Goal: Task Accomplishment & Management: Use online tool/utility

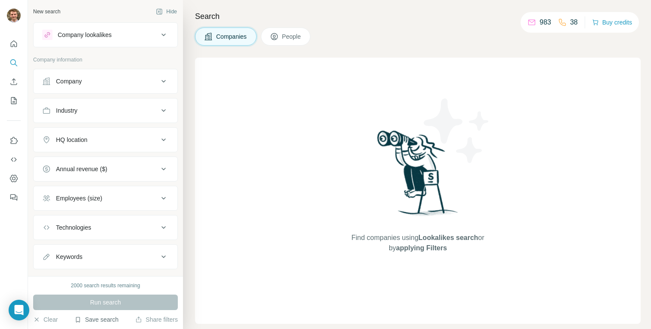
click at [108, 318] on button "Save search" at bounding box center [96, 320] width 44 height 9
click at [117, 305] on div "View my saved searches" at bounding box center [120, 304] width 91 height 17
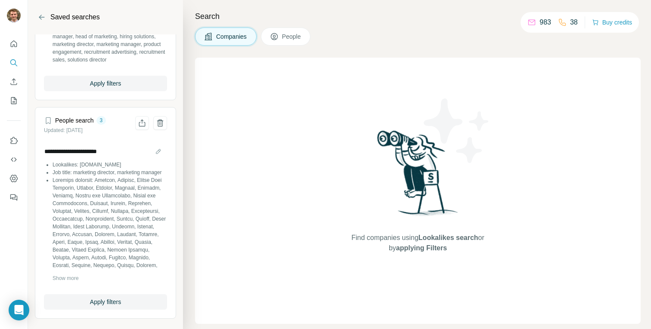
scroll to position [87, 0]
click at [103, 306] on button "Apply filters" at bounding box center [105, 301] width 123 height 15
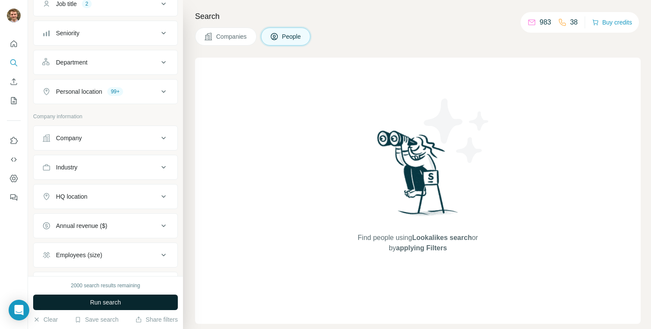
scroll to position [61, 0]
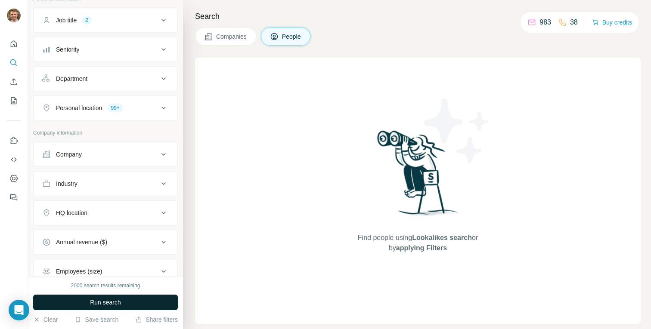
click at [95, 160] on button "Company" at bounding box center [106, 154] width 144 height 21
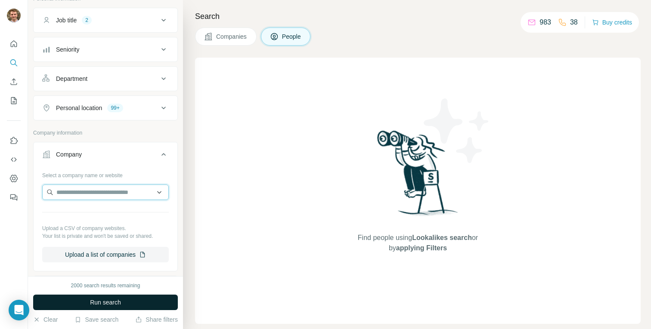
click at [92, 192] on input "text" at bounding box center [105, 192] width 127 height 15
click at [113, 151] on div "Company" at bounding box center [100, 154] width 116 height 9
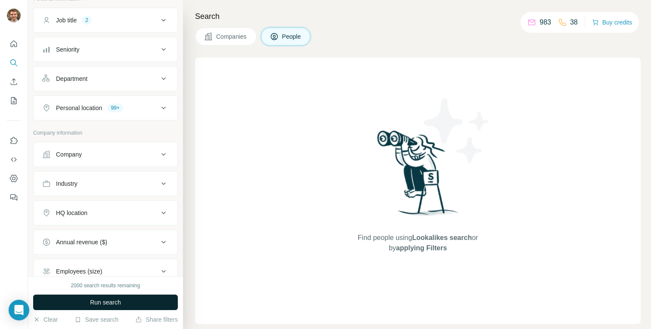
click at [99, 153] on div "Company" at bounding box center [100, 154] width 116 height 9
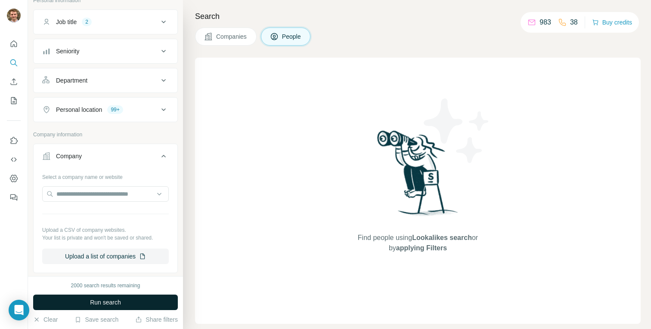
drag, startPoint x: 102, startPoint y: 147, endPoint x: 106, endPoint y: 149, distance: 4.5
click at [103, 147] on button "Company" at bounding box center [106, 158] width 144 height 24
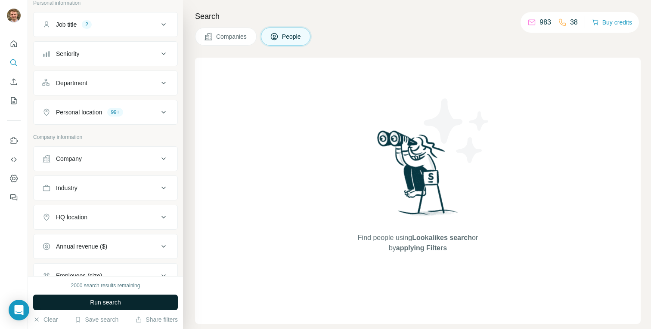
scroll to position [0, 0]
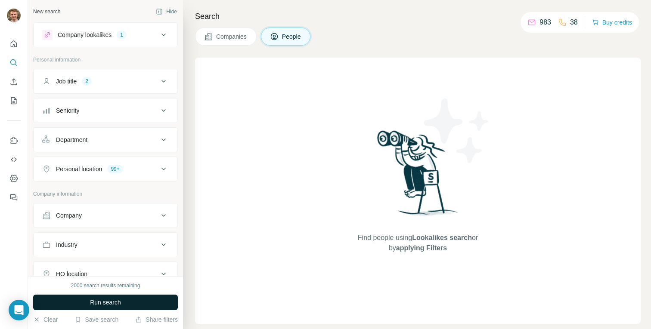
click at [114, 83] on div "Job title 2" at bounding box center [100, 81] width 116 height 9
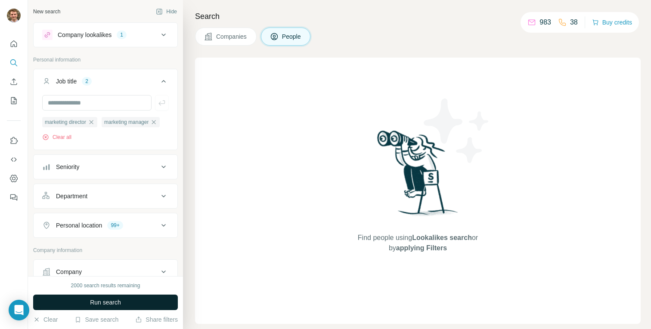
click at [118, 41] on button "Company lookalikes 1" at bounding box center [106, 35] width 144 height 21
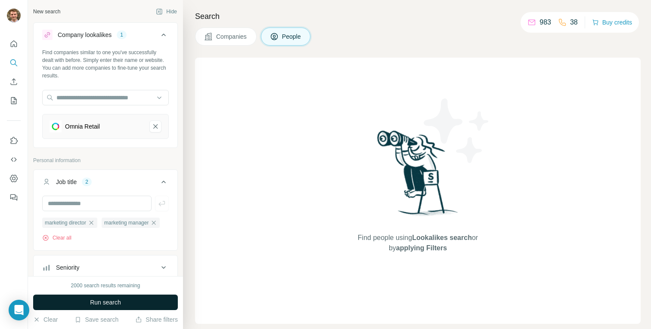
drag, startPoint x: 147, startPoint y: 124, endPoint x: 128, endPoint y: 64, distance: 63.2
click at [149, 122] on button "Omnia Retail-remove-button" at bounding box center [155, 127] width 12 height 12
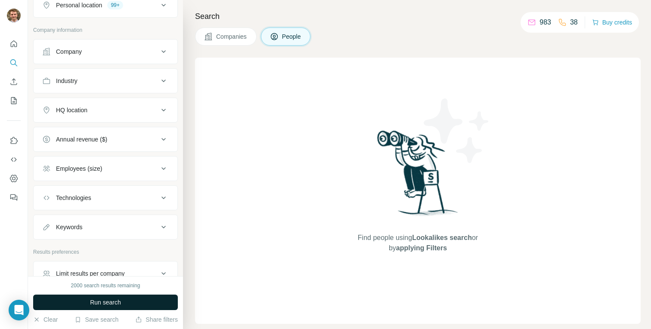
scroll to position [291, 0]
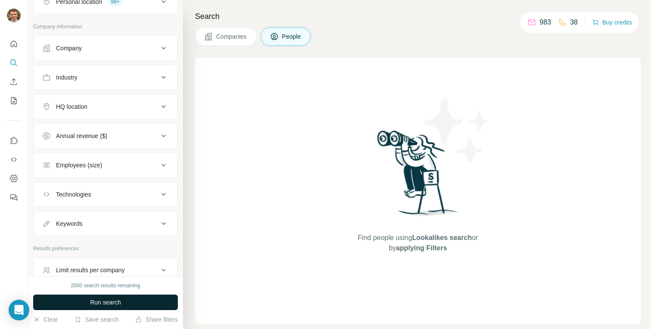
click at [85, 82] on div "Industry" at bounding box center [100, 77] width 116 height 9
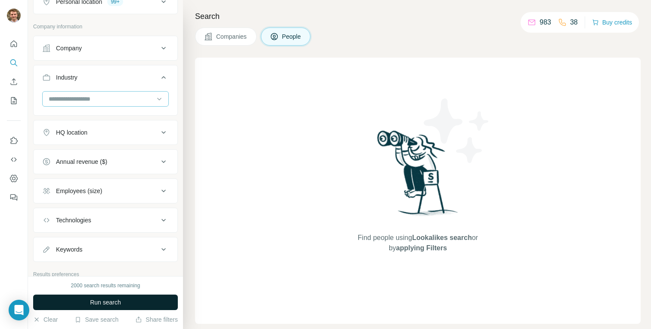
click at [104, 104] on input at bounding box center [101, 98] width 106 height 9
type input "***"
click at [92, 133] on div "SaaS" at bounding box center [102, 134] width 105 height 9
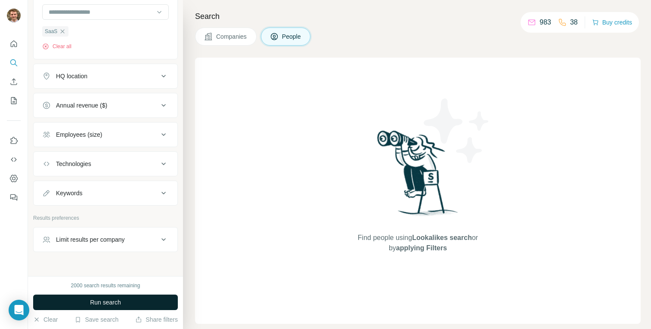
scroll to position [409, 0]
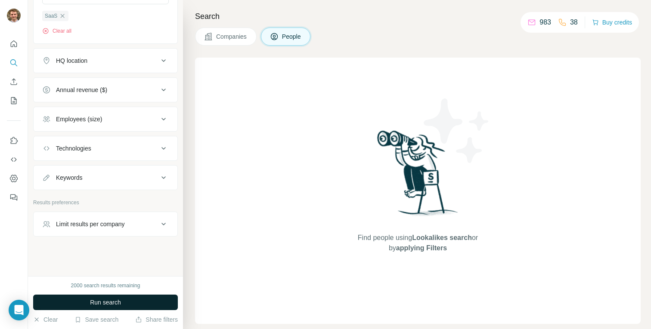
click at [94, 217] on button "Limit results per company" at bounding box center [106, 224] width 144 height 21
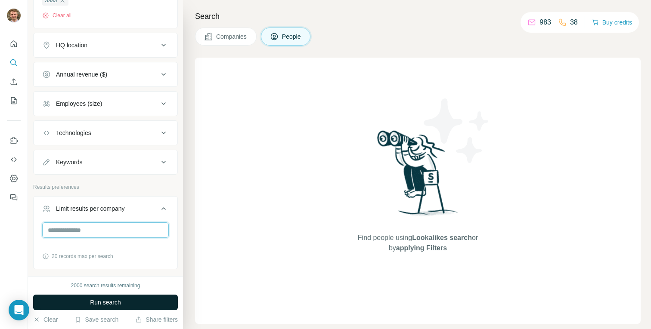
click at [74, 238] on input "number" at bounding box center [105, 230] width 127 height 15
click at [96, 218] on button "Limit results per company" at bounding box center [106, 210] width 144 height 24
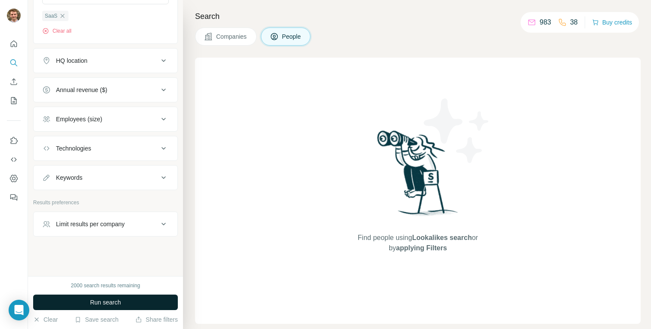
click at [125, 184] on button "Keywords" at bounding box center [106, 177] width 144 height 21
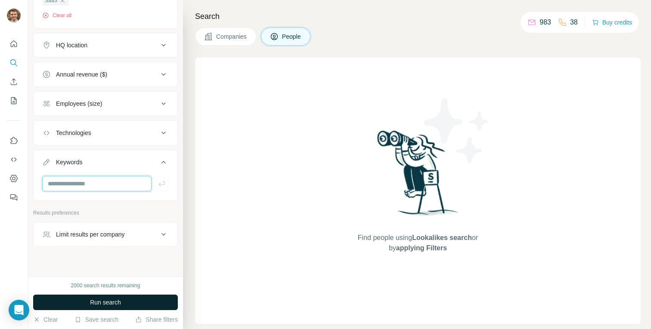
click at [96, 192] on input "text" at bounding box center [96, 183] width 109 height 15
type input "******"
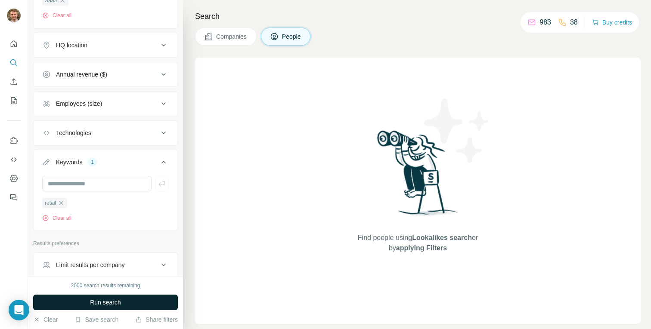
click at [95, 302] on span "Run search" at bounding box center [105, 302] width 31 height 9
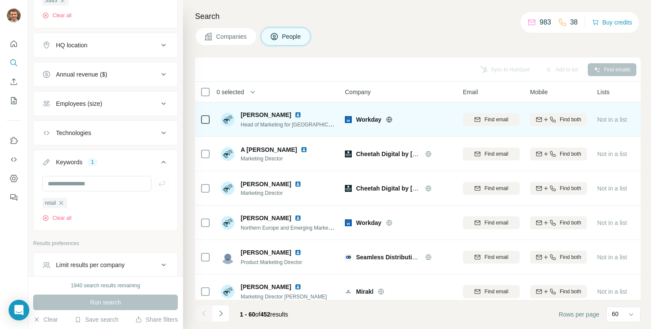
click at [390, 118] on icon at bounding box center [389, 119] width 7 height 7
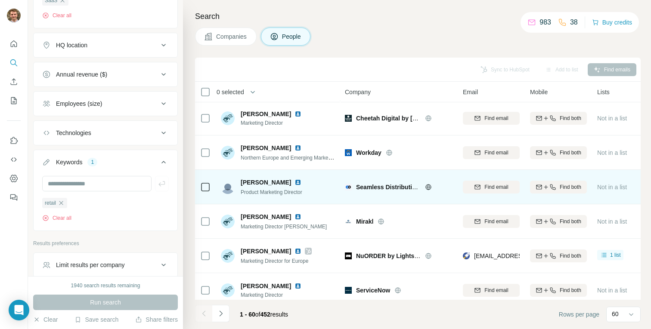
scroll to position [70, 0]
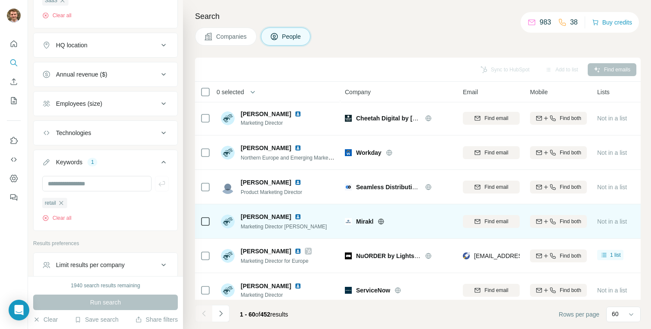
click at [381, 219] on icon at bounding box center [381, 222] width 2 height 6
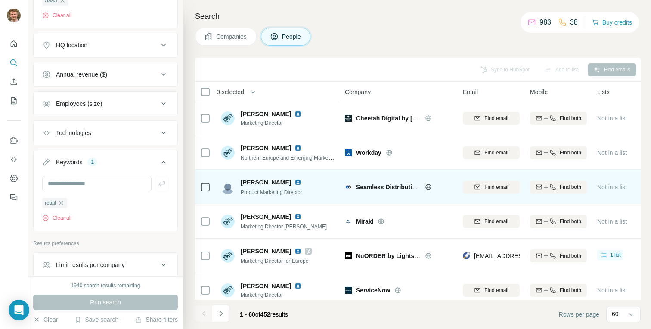
click at [427, 187] on icon at bounding box center [428, 187] width 6 height 0
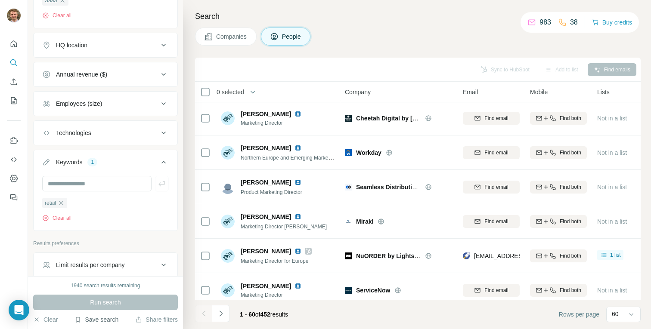
click at [98, 323] on button "Save search" at bounding box center [96, 320] width 44 height 9
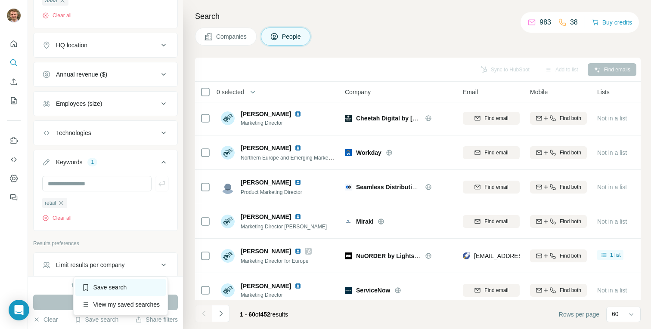
click at [104, 283] on div "Save search" at bounding box center [120, 287] width 91 height 17
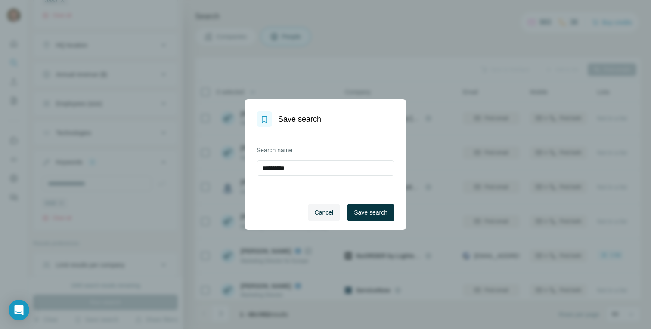
type input "**********"
click at [381, 211] on span "Save search" at bounding box center [371, 212] width 34 height 9
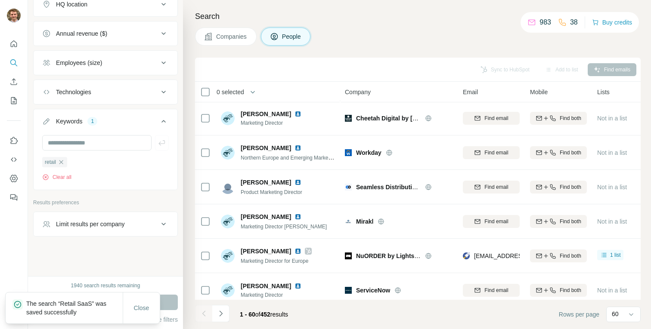
scroll to position [0, 0]
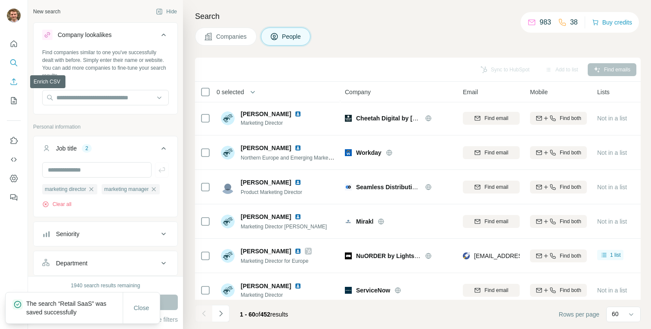
click at [12, 84] on icon "Enrich CSV" at bounding box center [13, 81] width 9 height 9
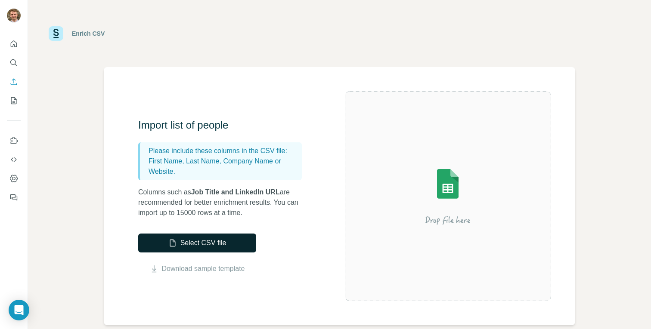
click at [210, 241] on button "Select CSV file" at bounding box center [197, 243] width 118 height 19
click at [237, 241] on button "Select CSV file" at bounding box center [197, 243] width 118 height 19
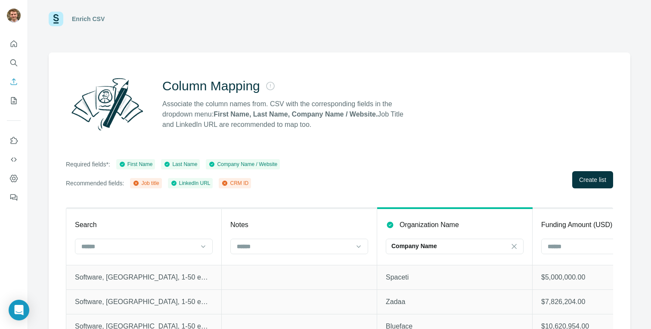
scroll to position [46, 0]
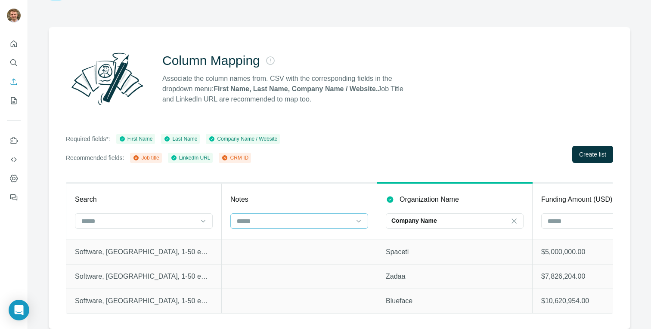
click at [284, 217] on input at bounding box center [294, 221] width 116 height 9
click at [285, 217] on input at bounding box center [294, 221] width 116 height 9
click at [340, 195] on div "Notes" at bounding box center [299, 200] width 138 height 10
drag, startPoint x: 472, startPoint y: 190, endPoint x: 403, endPoint y: 194, distance: 68.6
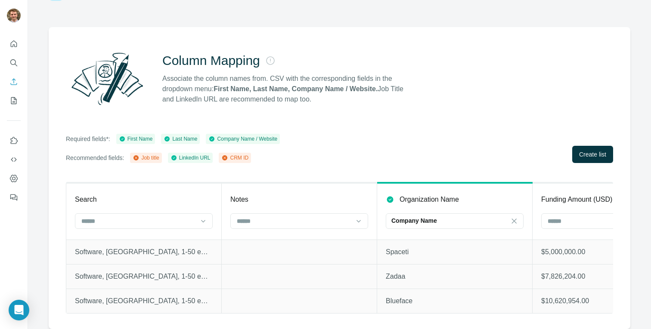
click at [585, 195] on p "Funding Amount (USD)" at bounding box center [576, 200] width 71 height 10
drag, startPoint x: 176, startPoint y: 132, endPoint x: 183, endPoint y: 134, distance: 7.5
click at [177, 135] on div "Last Name" at bounding box center [181, 139] width 34 height 8
drag, startPoint x: 239, startPoint y: 133, endPoint x: 220, endPoint y: 139, distance: 20.8
click at [239, 135] on div "Company Name / Website" at bounding box center [242, 139] width 69 height 8
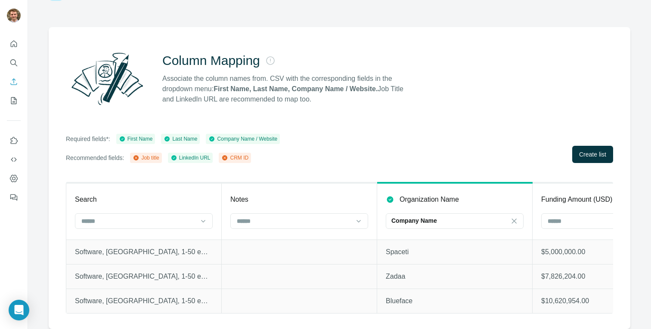
click at [197, 154] on div "LinkedIn URL" at bounding box center [190, 158] width 40 height 8
click at [600, 148] on button "Create list" at bounding box center [592, 154] width 41 height 17
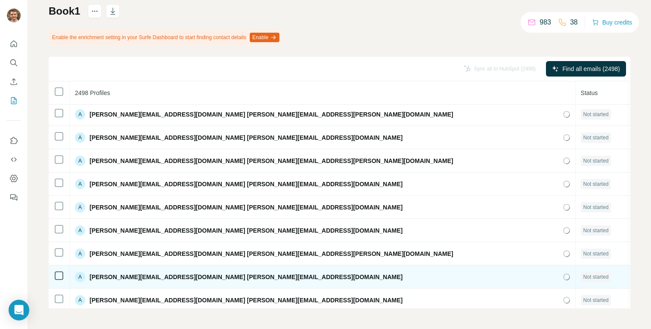
scroll to position [2590, 0]
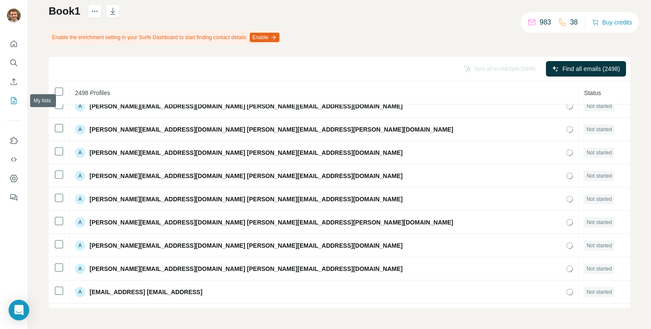
click at [12, 101] on icon "My lists" at bounding box center [13, 100] width 9 height 9
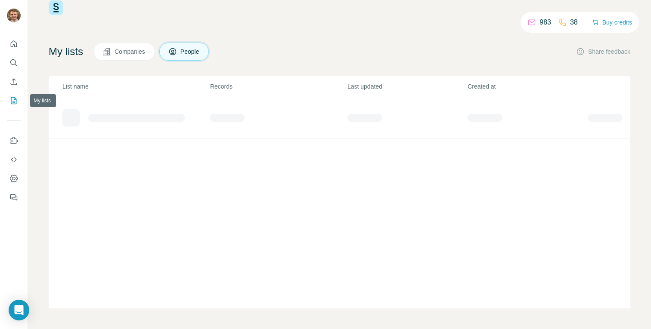
click at [13, 101] on icon "My lists" at bounding box center [13, 100] width 9 height 9
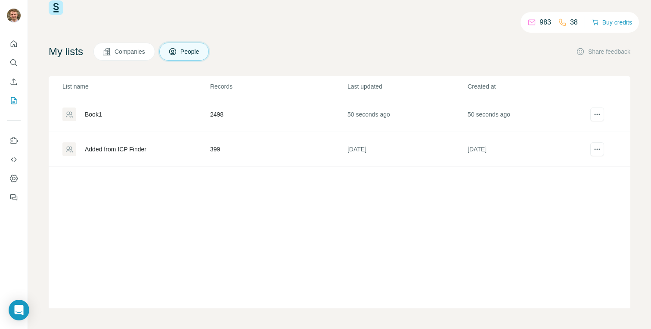
click at [91, 115] on div "Book1" at bounding box center [93, 114] width 17 height 9
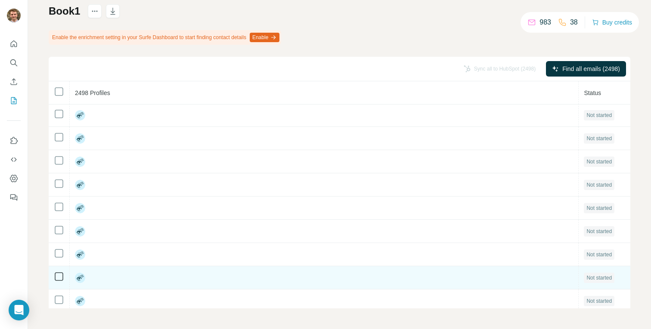
scroll to position [2, 0]
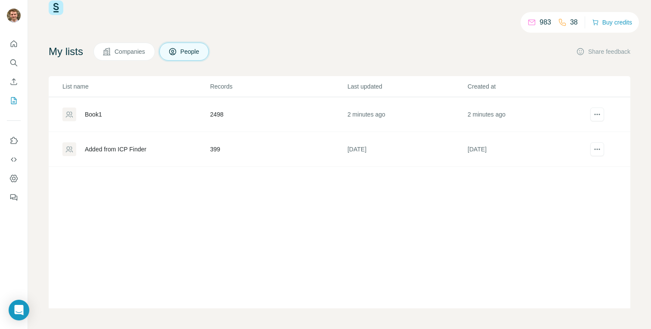
scroll to position [20, 0]
